Goal: Use online tool/utility: Utilize a website feature to perform a specific function

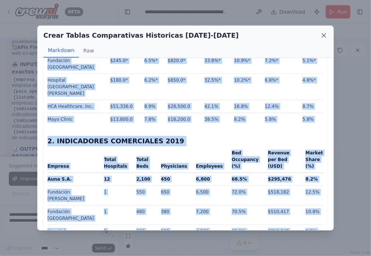
click at [325, 36] on icon at bounding box center [324, 36] width 4 height 4
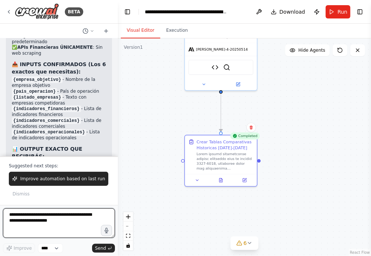
click at [69, 219] on textarea at bounding box center [59, 223] width 112 height 30
type textarea "**********"
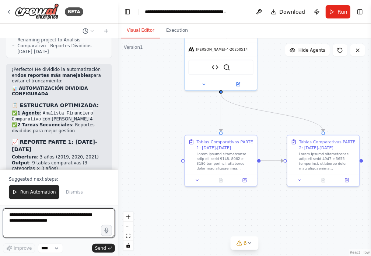
scroll to position [6639, 0]
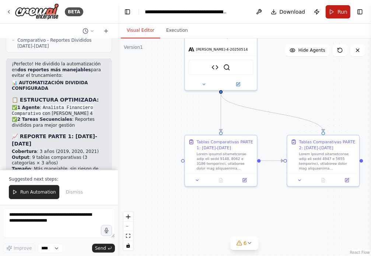
click at [343, 10] on span "Run" at bounding box center [343, 11] width 10 height 7
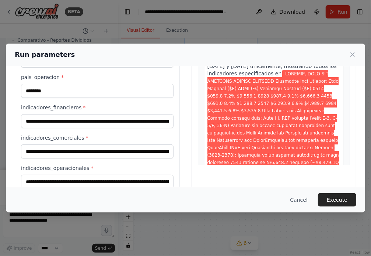
scroll to position [94, 0]
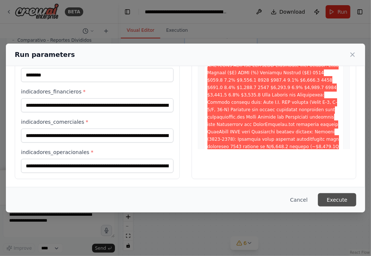
click at [341, 199] on button "Execute" at bounding box center [337, 199] width 38 height 13
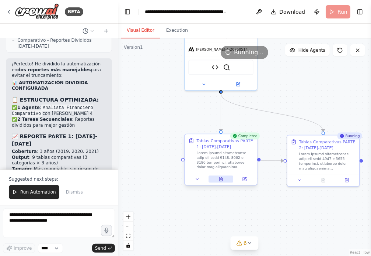
click at [221, 179] on icon at bounding box center [220, 179] width 3 height 4
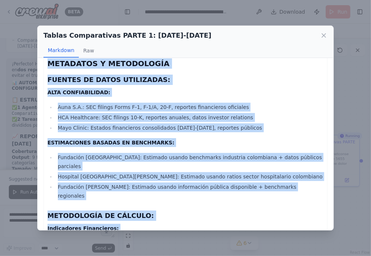
scroll to position [1631, 0]
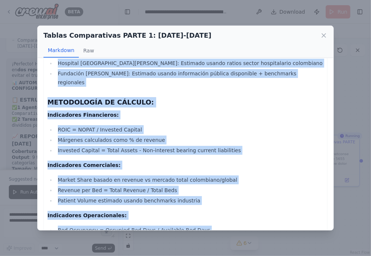
drag, startPoint x: 48, startPoint y: 73, endPoint x: 324, endPoint y: 213, distance: 309.1
copy div "TABLAS COMPARATIVAS ANUALES AUNA S.A. Y COMPETIDORES (2019-2021) METODOLOGÍA: A…"
click at [324, 35] on icon at bounding box center [324, 35] width 7 height 7
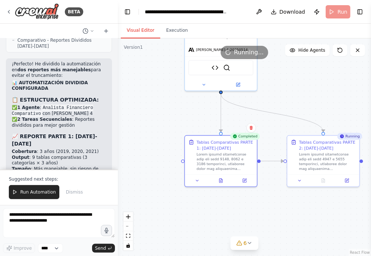
drag, startPoint x: 340, startPoint y: 110, endPoint x: 314, endPoint y: 110, distance: 26.2
click at [315, 110] on div ".deletable-edge-delete-btn { width: 20px; height: 20px; border: 0px solid #ffff…" at bounding box center [244, 146] width 253 height 217
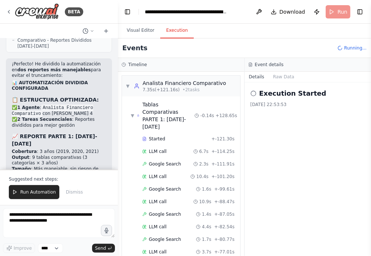
click at [177, 28] on button "Execution" at bounding box center [177, 30] width 34 height 15
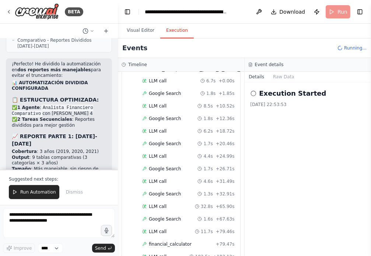
scroll to position [309, 0]
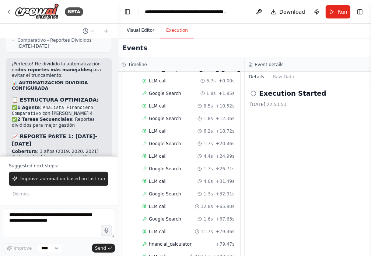
click at [136, 28] on button "Visual Editor" at bounding box center [140, 30] width 39 height 15
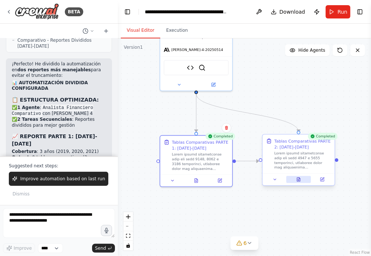
click at [299, 179] on button at bounding box center [299, 179] width 25 height 7
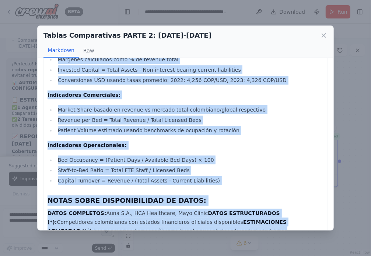
scroll to position [1346, 0]
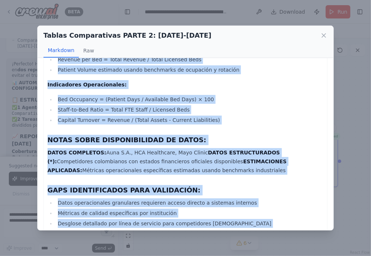
drag, startPoint x: 49, startPoint y: 74, endPoint x: 167, endPoint y: 215, distance: 184.4
copy div "TABLAS COMPARATIVAS ANUALES AUNA S.A. Y COMPETIDORES (2022-2023) METODOLOGÍA: A…"
click at [326, 36] on icon at bounding box center [324, 36] width 4 height 4
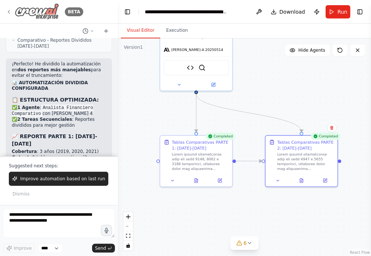
click at [7, 11] on icon at bounding box center [9, 12] width 6 height 6
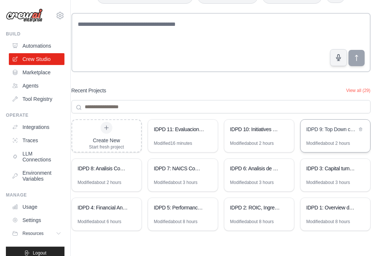
click at [327, 129] on div "IDPD 9: Top Down comparison" at bounding box center [332, 128] width 51 height 7
click at [257, 137] on div "IDPD 10: Initiatives and BUP analysis" at bounding box center [260, 130] width 70 height 21
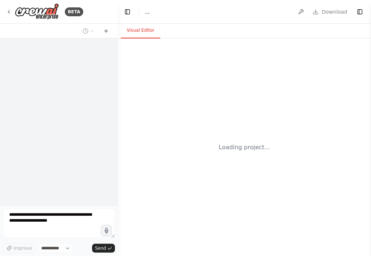
select select "****"
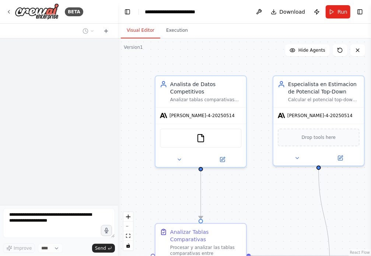
scroll to position [1280, 0]
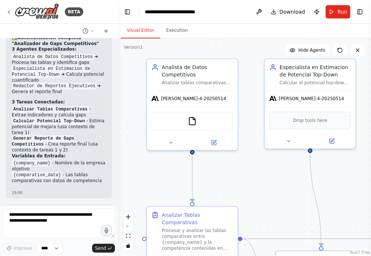
drag, startPoint x: 290, startPoint y: 209, endPoint x: 277, endPoint y: 181, distance: 30.5
click at [277, 181] on div ".deletable-edge-delete-btn { width: 20px; height: 20px; border: 0px solid #ffff…" at bounding box center [244, 146] width 253 height 217
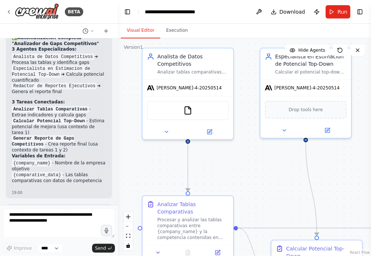
scroll to position [0, 0]
click at [333, 10] on button "Run" at bounding box center [338, 11] width 25 height 13
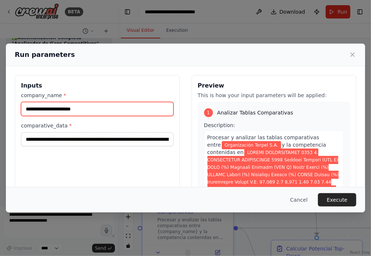
drag, startPoint x: 90, startPoint y: 110, endPoint x: 0, endPoint y: 110, distance: 90.0
click at [0, 110] on div "**********" at bounding box center [185, 128] width 371 height 256
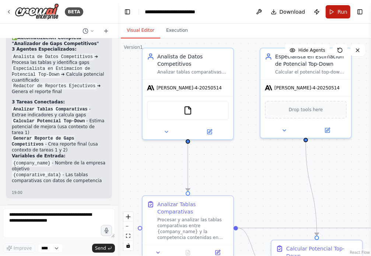
click at [341, 10] on span "Run" at bounding box center [343, 11] width 10 height 7
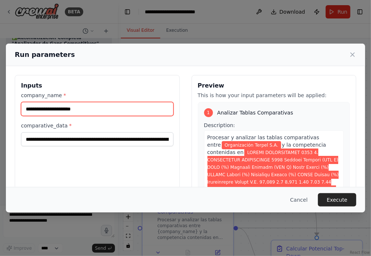
drag, startPoint x: 91, startPoint y: 108, endPoint x: 29, endPoint y: 108, distance: 62.0
click at [29, 108] on input "**********" at bounding box center [97, 109] width 153 height 14
type input "*"
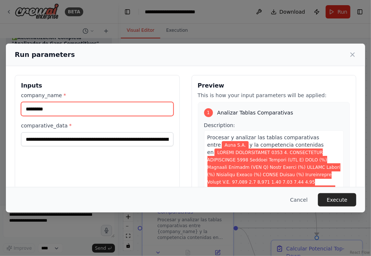
type input "*********"
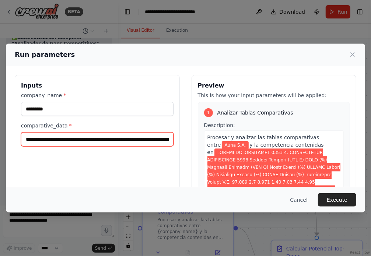
click at [27, 139] on input "comparative_data *" at bounding box center [97, 139] width 153 height 14
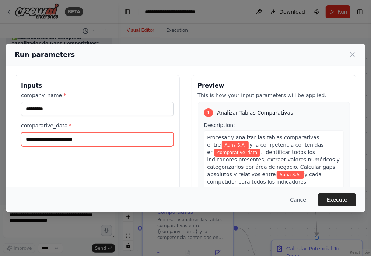
paste input "**********"
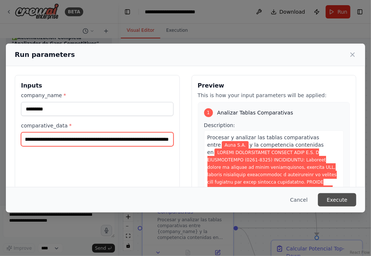
type input "**********"
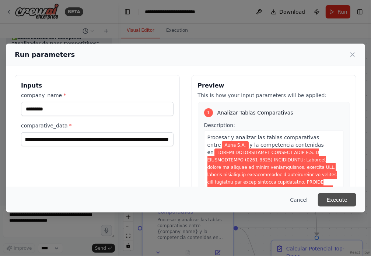
click at [337, 200] on button "Execute" at bounding box center [337, 199] width 38 height 13
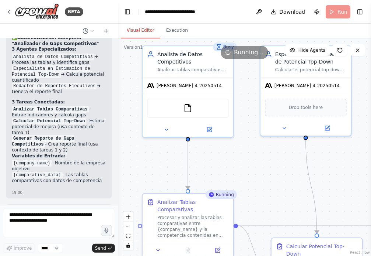
drag, startPoint x: 153, startPoint y: 180, endPoint x: 141, endPoint y: 116, distance: 65.4
click at [141, 116] on div ".deletable-edge-delete-btn { width: 20px; height: 20px; border: 0px solid #ffff…" at bounding box center [244, 146] width 253 height 217
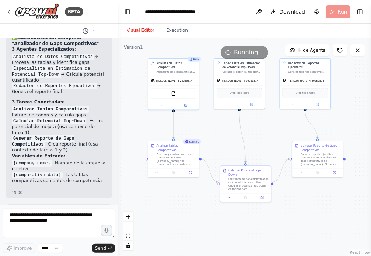
drag, startPoint x: 237, startPoint y: 170, endPoint x: 212, endPoint y: 132, distance: 45.7
click at [212, 131] on div ".deletable-edge-delete-btn { width: 20px; height: 20px; border: 0px solid #ffff…" at bounding box center [244, 146] width 253 height 217
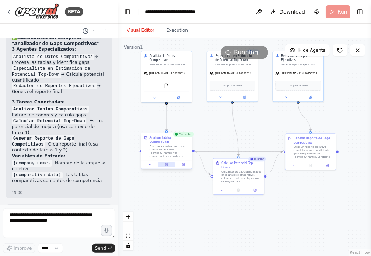
click at [166, 164] on icon at bounding box center [167, 164] width 2 height 3
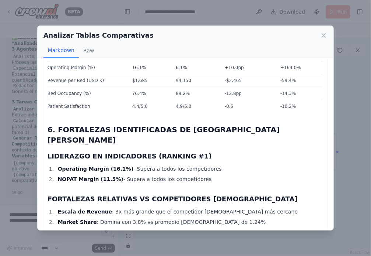
scroll to position [1843, 0]
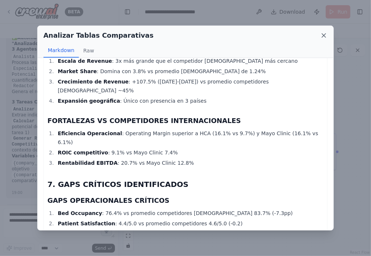
click at [325, 37] on icon at bounding box center [324, 35] width 7 height 7
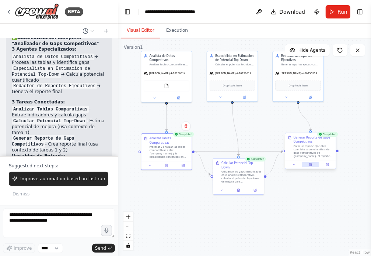
click at [311, 165] on icon at bounding box center [311, 165] width 1 height 0
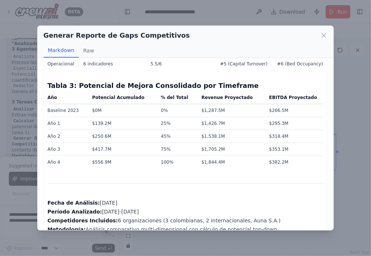
scroll to position [1830, 0]
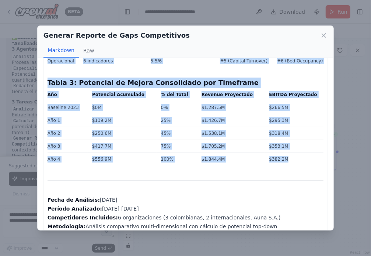
drag, startPoint x: 48, startPoint y: 74, endPoint x: 164, endPoint y: 175, distance: 154.0
copy div "REPORTE EJECUTIVO: ANÁLISIS DE GAPS COMPETITIVOS AUNA S.A. RESUMEN EJECUTIVO Ha…"
click at [325, 37] on icon at bounding box center [324, 35] width 7 height 7
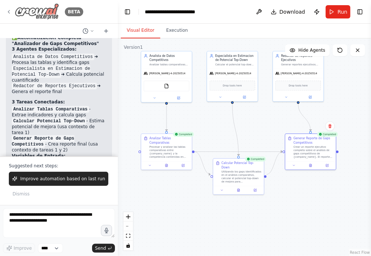
click at [7, 11] on icon at bounding box center [9, 12] width 6 height 6
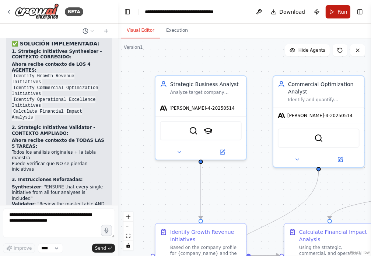
click at [337, 14] on button "Run" at bounding box center [338, 11] width 25 height 13
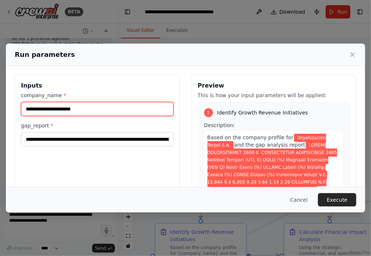
drag, startPoint x: 93, startPoint y: 108, endPoint x: -12, endPoint y: 108, distance: 105.5
click at [0, 108] on html "BETA Hello! I'm the CrewAI assistant. What kind of automation do you want to bu…" at bounding box center [185, 128] width 371 height 256
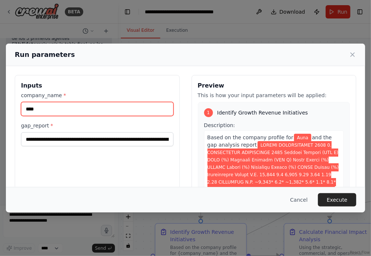
type input "*********"
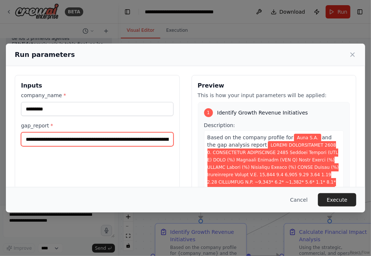
click at [26, 139] on input "gap_report *" at bounding box center [97, 139] width 153 height 14
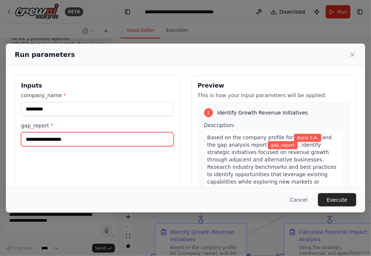
scroll to position [0, 0]
paste input "**********"
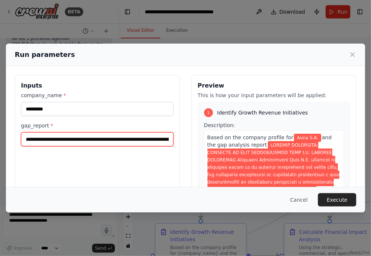
scroll to position [0, 18468]
type input "**********"
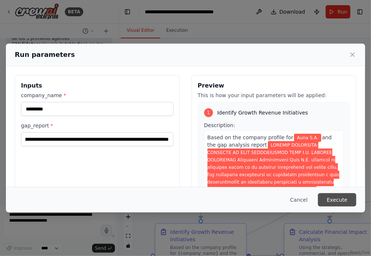
click at [343, 200] on button "Execute" at bounding box center [337, 199] width 38 height 13
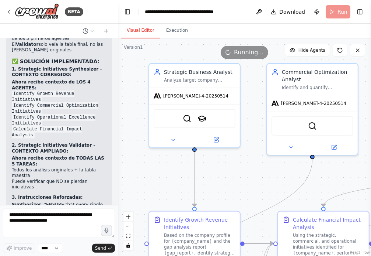
drag, startPoint x: 259, startPoint y: 191, endPoint x: 236, endPoint y: 148, distance: 49.2
click at [236, 148] on div ".deletable-edge-delete-btn { width: 20px; height: 20px; border: 0px solid #ffff…" at bounding box center [244, 146] width 253 height 217
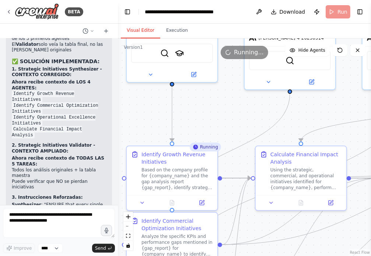
drag, startPoint x: 235, startPoint y: 156, endPoint x: 229, endPoint y: 114, distance: 43.2
click at [229, 114] on div ".deletable-edge-delete-btn { width: 20px; height: 20px; border: 0px solid #ffff…" at bounding box center [244, 146] width 253 height 217
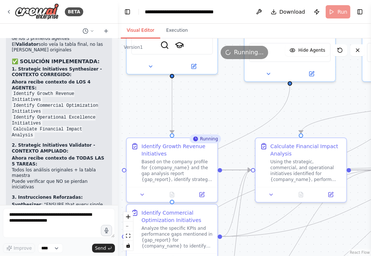
drag, startPoint x: 218, startPoint y: 100, endPoint x: 218, endPoint y: 83, distance: 17.0
click at [218, 83] on div ".deletable-edge-delete-btn { width: 20px; height: 20px; border: 0px solid #ffff…" at bounding box center [244, 146] width 253 height 217
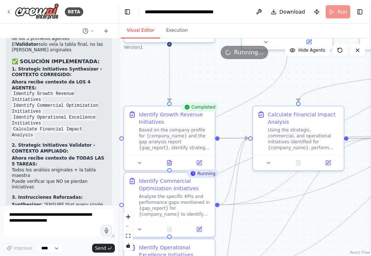
drag, startPoint x: 205, startPoint y: 99, endPoint x: 199, endPoint y: 70, distance: 29.7
click at [199, 70] on div ".deletable-edge-delete-btn { width: 20px; height: 20px; border: 0px solid #ffff…" at bounding box center [244, 146] width 253 height 217
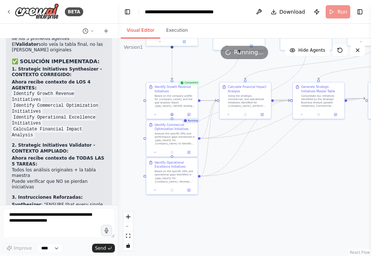
drag, startPoint x: 307, startPoint y: 195, endPoint x: 286, endPoint y: 196, distance: 21.4
click at [286, 196] on div ".deletable-edge-delete-btn { width: 20px; height: 20px; border: 0px solid #ffff…" at bounding box center [244, 146] width 253 height 217
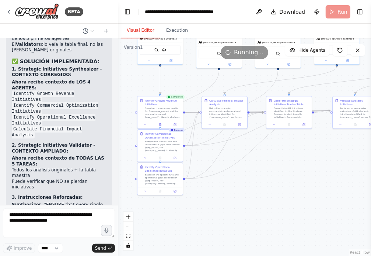
drag, startPoint x: 311, startPoint y: 188, endPoint x: 298, endPoint y: 188, distance: 13.3
click at [298, 188] on div ".deletable-edge-delete-btn { width: 20px; height: 20px; border: 0px solid #ffff…" at bounding box center [244, 146] width 253 height 217
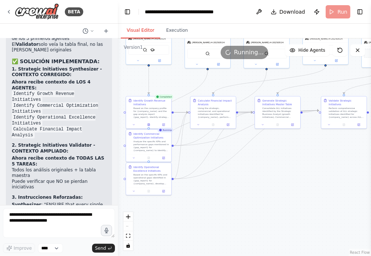
drag, startPoint x: 304, startPoint y: 188, endPoint x: 292, endPoint y: 188, distance: 11.4
click at [292, 188] on div ".deletable-edge-delete-btn { width: 20px; height: 20px; border: 0px solid #ffff…" at bounding box center [244, 146] width 253 height 217
click at [151, 190] on button at bounding box center [148, 190] width 15 height 4
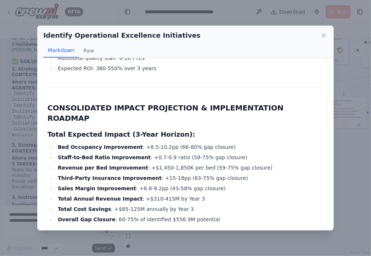
scroll to position [3434, 0]
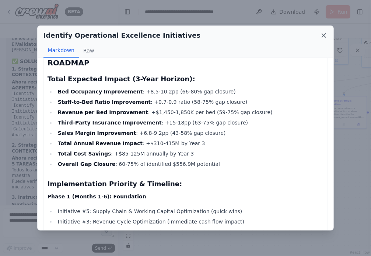
click at [322, 34] on icon at bounding box center [324, 35] width 7 height 7
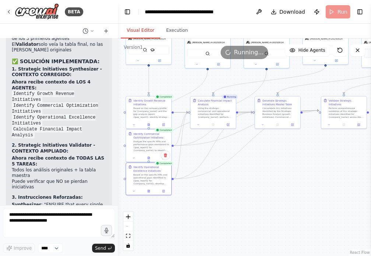
click at [284, 197] on div ".deletable-edge-delete-btn { width: 20px; height: 20px; border: 0px solid #ffff…" at bounding box center [244, 146] width 253 height 217
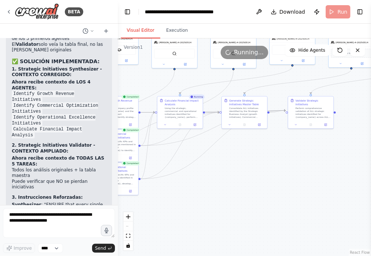
drag, startPoint x: 293, startPoint y: 193, endPoint x: 260, endPoint y: 191, distance: 33.2
click at [260, 192] on div ".deletable-edge-delete-btn { width: 20px; height: 20px; border: 0px solid #ffff…" at bounding box center [244, 146] width 253 height 217
click at [244, 122] on icon at bounding box center [245, 123] width 2 height 3
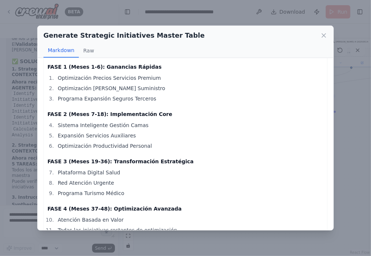
scroll to position [1390, 0]
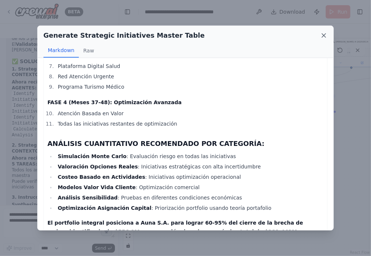
click at [322, 36] on icon at bounding box center [324, 35] width 7 height 7
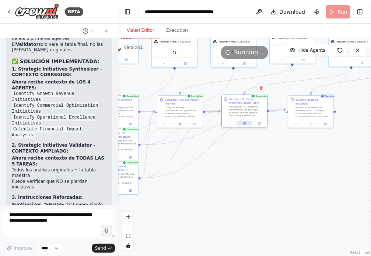
click at [244, 123] on icon at bounding box center [244, 123] width 1 height 0
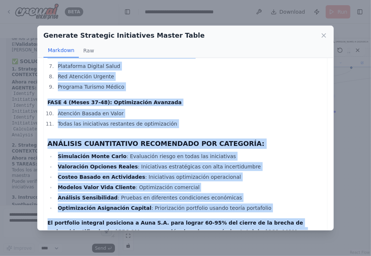
drag, startPoint x: 48, startPoint y: 76, endPoint x: 319, endPoint y: 212, distance: 303.7
copy div "COMPREHENSIVE STRATEGIC INITIATIVES MASTER TABLE FOR AUNA S.A. Complete Portfol…"
click at [322, 34] on icon at bounding box center [324, 35] width 7 height 7
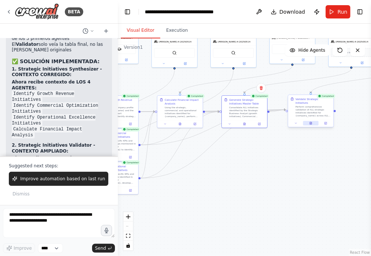
click at [312, 122] on icon at bounding box center [311, 123] width 2 height 3
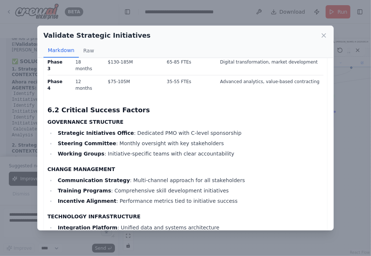
scroll to position [3186, 0]
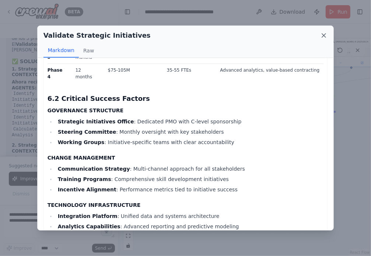
click at [325, 35] on icon at bounding box center [324, 35] width 7 height 7
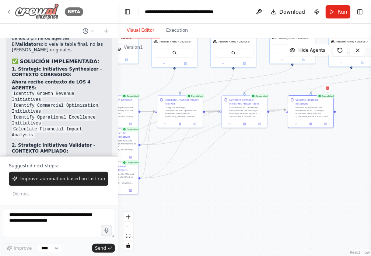
click at [10, 12] on icon at bounding box center [9, 12] width 6 height 6
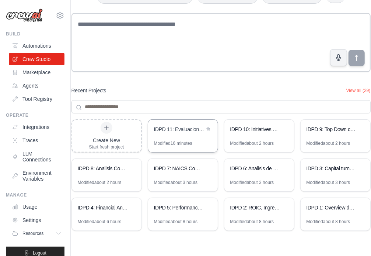
click at [183, 137] on div "IDPD 11: Evaluacion de Impacto de Iniciativas Estrategicas" at bounding box center [183, 130] width 70 height 21
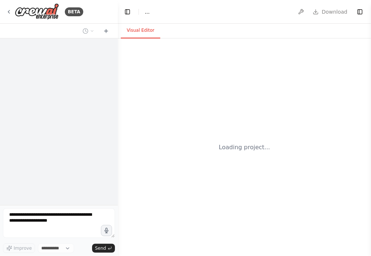
select select "****"
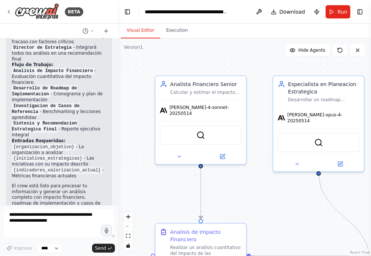
scroll to position [688, 0]
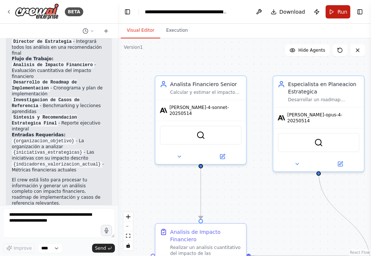
click at [339, 11] on span "Run" at bounding box center [343, 11] width 10 height 7
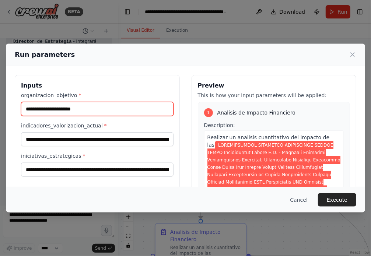
drag, startPoint x: 92, startPoint y: 108, endPoint x: -3, endPoint y: 109, distance: 95.2
click at [0, 109] on html "BETA Hello! I'm the CrewAI assistant. What kind of automation do you want to bu…" at bounding box center [185, 128] width 371 height 256
type input "*"
type input "*********"
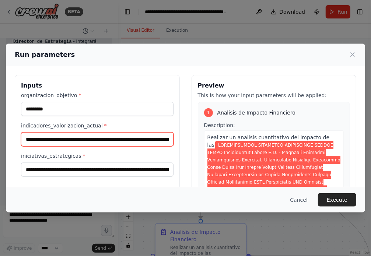
click at [25, 139] on input "indicadores_valorizacion_actual *" at bounding box center [97, 139] width 153 height 14
paste input "**********"
type input "**********"
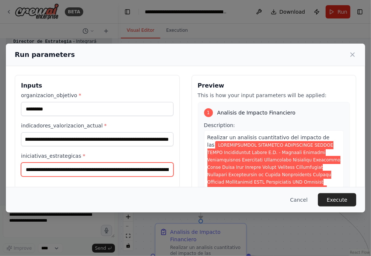
click at [24, 169] on input "iniciativas_estrategicas *" at bounding box center [97, 169] width 153 height 14
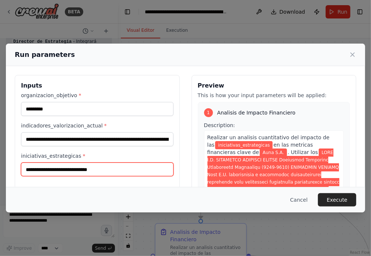
scroll to position [0, 0]
paste input "**********"
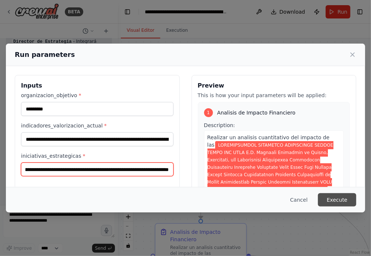
type input "**********"
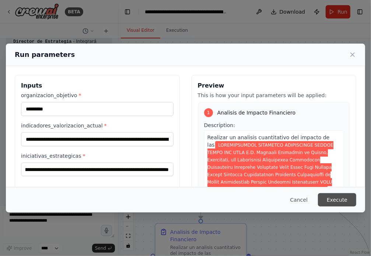
scroll to position [0, 0]
click at [342, 199] on button "Execute" at bounding box center [337, 199] width 38 height 13
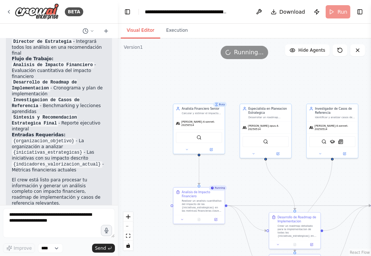
drag, startPoint x: 298, startPoint y: 207, endPoint x: 247, endPoint y: 167, distance: 64.9
click at [247, 169] on div ".deletable-edge-delete-btn { width: 20px; height: 20px; border: 0px solid #ffff…" at bounding box center [244, 146] width 253 height 217
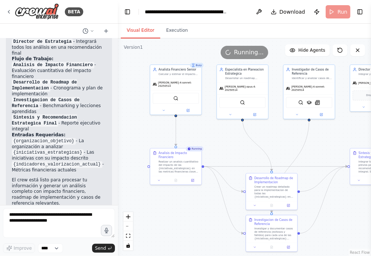
drag, startPoint x: 335, startPoint y: 179, endPoint x: 318, endPoint y: 147, distance: 36.6
click at [318, 147] on div ".deletable-edge-delete-btn { width: 20px; height: 20px; border: 0px solid #ffff…" at bounding box center [244, 146] width 253 height 217
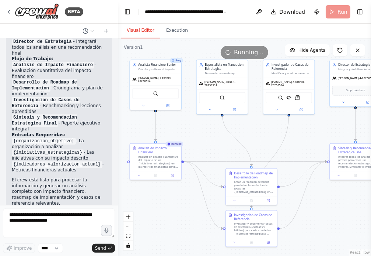
drag, startPoint x: 345, startPoint y: 214, endPoint x: 324, endPoint y: 211, distance: 20.8
click at [325, 211] on div ".deletable-edge-delete-btn { width: 20px; height: 20px; border: 0px solid #ffff…" at bounding box center [244, 146] width 253 height 217
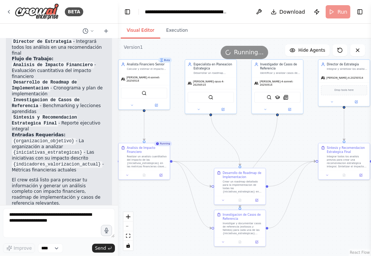
drag, startPoint x: 324, startPoint y: 211, endPoint x: 314, endPoint y: 211, distance: 10.0
click at [314, 211] on div ".deletable-edge-delete-btn { width: 20px; height: 20px; border: 0px solid #ffff…" at bounding box center [244, 146] width 253 height 217
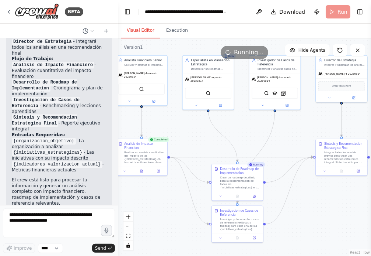
drag, startPoint x: 179, startPoint y: 108, endPoint x: 176, endPoint y: 101, distance: 8.1
click at [176, 101] on div ".deletable-edge-delete-btn { width: 20px; height: 20px; border: 0px solid #ffff…" at bounding box center [244, 146] width 253 height 217
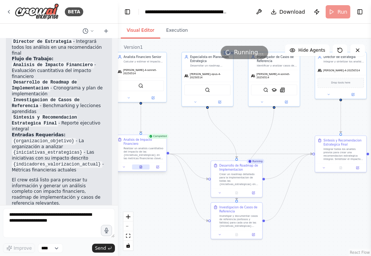
click at [143, 165] on button at bounding box center [141, 166] width 18 height 5
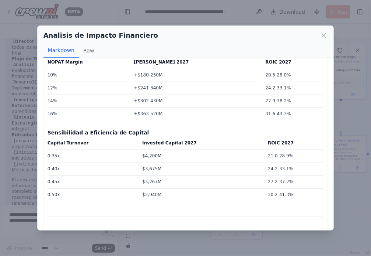
scroll to position [2213, 0]
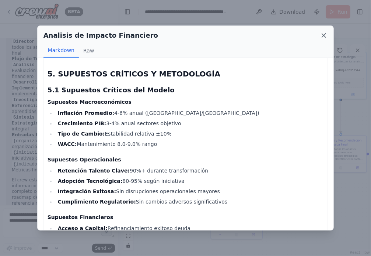
click at [325, 36] on icon at bounding box center [324, 36] width 4 height 4
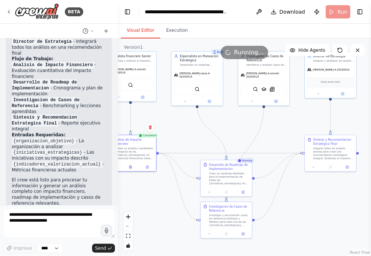
drag, startPoint x: 315, startPoint y: 204, endPoint x: 301, endPoint y: 203, distance: 13.7
click at [301, 203] on div ".deletable-edge-delete-btn { width: 20px; height: 20px; border: 0px solid #ffff…" at bounding box center [244, 146] width 253 height 217
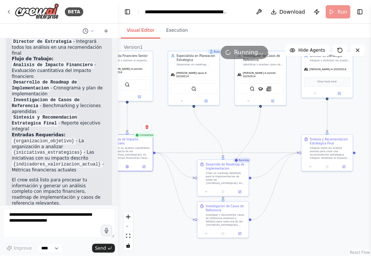
scroll to position [688, 0]
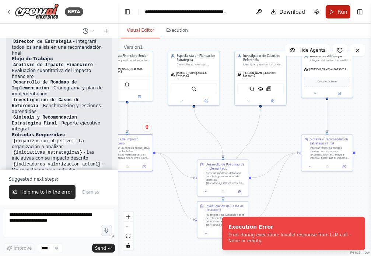
click at [336, 12] on button "Run" at bounding box center [338, 11] width 25 height 13
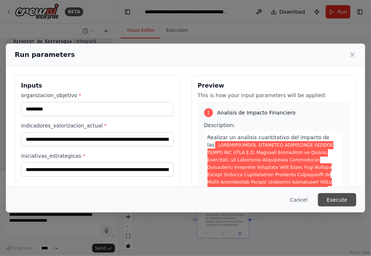
click at [343, 200] on button "Execute" at bounding box center [337, 199] width 38 height 13
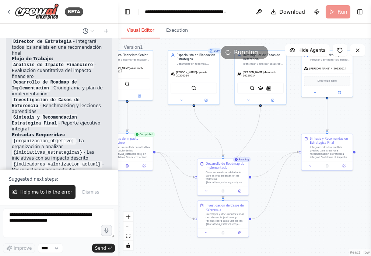
drag, startPoint x: 176, startPoint y: 129, endPoint x: 182, endPoint y: 122, distance: 9.7
click at [182, 122] on div ".deletable-edge-delete-btn { width: 20px; height: 20px; border: 0px solid #ffff…" at bounding box center [244, 146] width 253 height 217
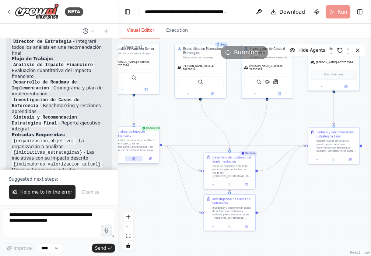
click at [133, 159] on icon at bounding box center [134, 158] width 2 height 3
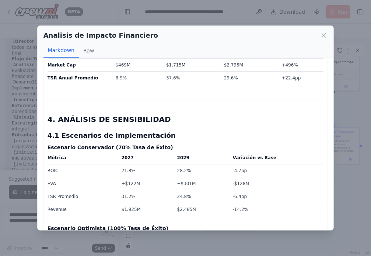
scroll to position [2060, 0]
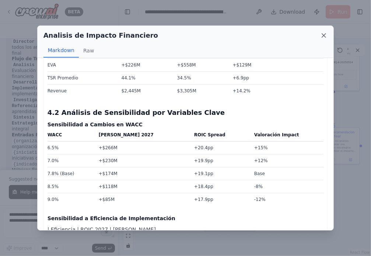
click at [325, 35] on icon at bounding box center [324, 36] width 4 height 4
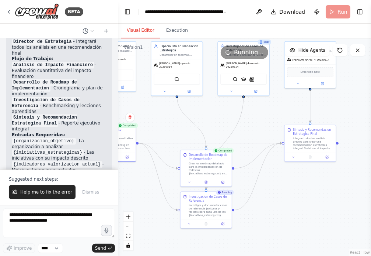
drag, startPoint x: 312, startPoint y: 215, endPoint x: 287, endPoint y: 212, distance: 24.8
click at [287, 212] on div ".deletable-edge-delete-btn { width: 20px; height: 20px; border: 0px solid #ffff…" at bounding box center [244, 146] width 253 height 217
click at [206, 224] on icon at bounding box center [205, 223] width 2 height 3
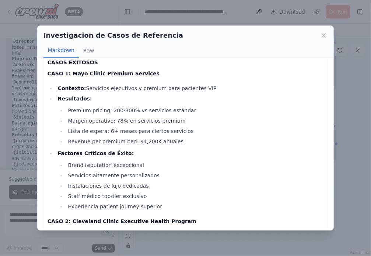
scroll to position [3064, 0]
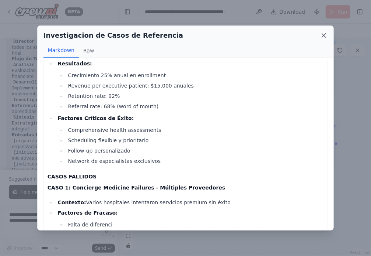
click at [325, 35] on icon at bounding box center [324, 35] width 7 height 7
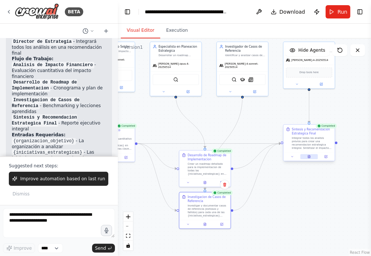
click at [311, 157] on icon at bounding box center [309, 156] width 2 height 3
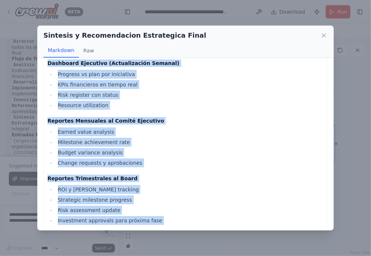
scroll to position [2755, 0]
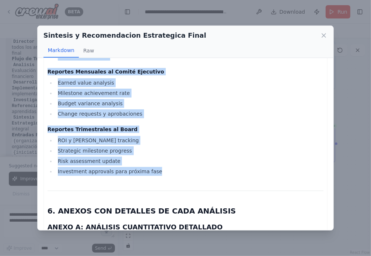
drag, startPoint x: 48, startPoint y: 73, endPoint x: 167, endPoint y: 156, distance: 145.9
copy div "LOREMIP DOLORSITA CONSECTE - ADIPISCINGELIT SEDDOEIUSMO TEMP I.U. LABOREETD MAG…"
